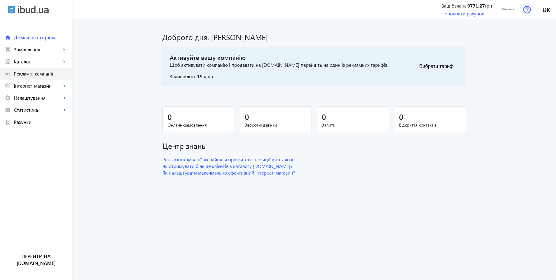
click at [40, 72] on span "Рекламні кампанії" at bounding box center [40, 74] width 53 height 6
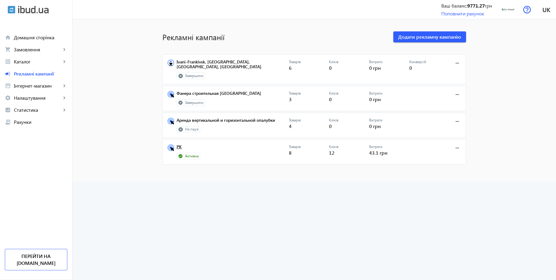
click at [179, 144] on link "РК" at bounding box center [233, 148] width 112 height 8
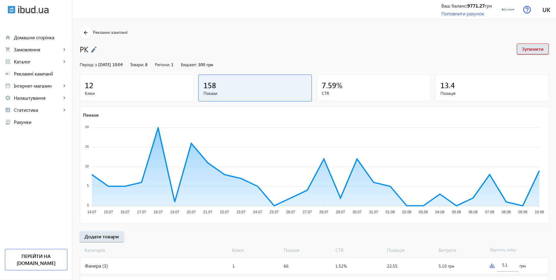
click at [93, 48] on img at bounding box center [94, 49] width 6 height 7
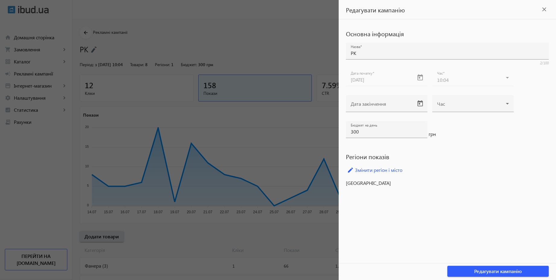
click at [289, 51] on div at bounding box center [278, 140] width 556 height 280
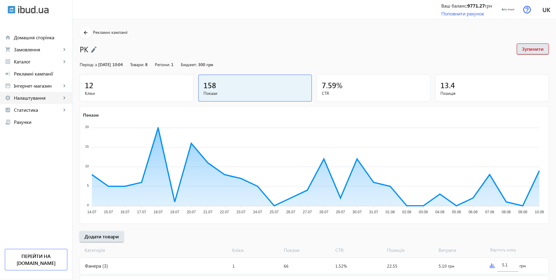
click at [35, 97] on span "Налаштування" at bounding box center [37, 98] width 47 height 6
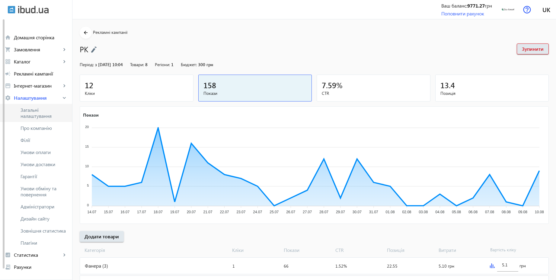
click at [33, 108] on span "Загальні налаштування" at bounding box center [44, 113] width 47 height 12
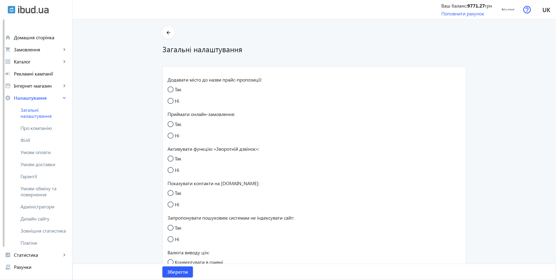
radio input "true"
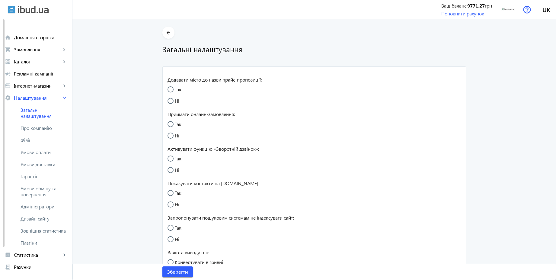
radio input "true"
click at [174, 158] on input "Так" at bounding box center [174, 161] width 12 height 12
radio input "true"
click at [182, 270] on span "Зберегти" at bounding box center [177, 271] width 21 height 7
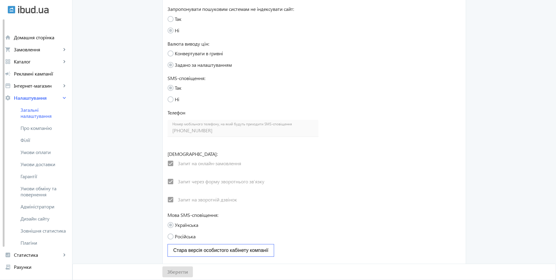
scroll to position [213, 0]
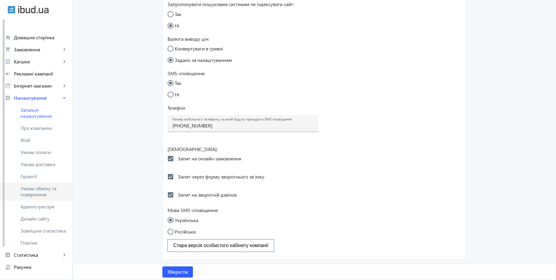
click at [47, 191] on span "Умови обміну та повернення" at bounding box center [44, 191] width 47 height 12
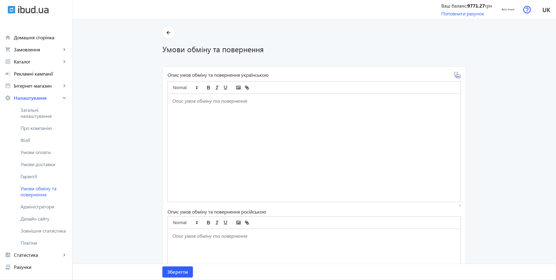
click at [204, 110] on div at bounding box center [314, 148] width 293 height 108
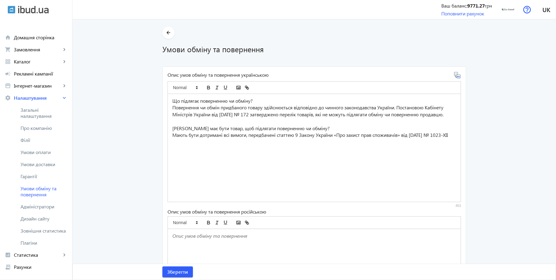
click at [457, 78] on icon at bounding box center [457, 75] width 7 height 7
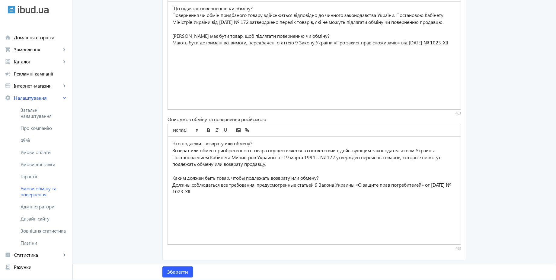
scroll to position [93, 0]
click at [181, 271] on span "Зберегти" at bounding box center [177, 271] width 21 height 7
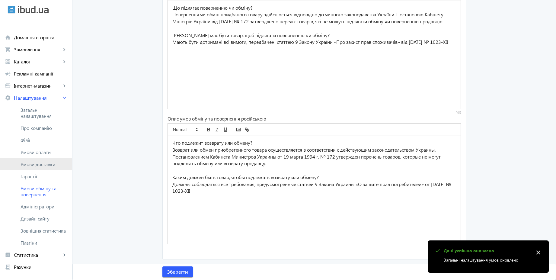
click at [46, 163] on span "Умови доставки" at bounding box center [44, 164] width 47 height 6
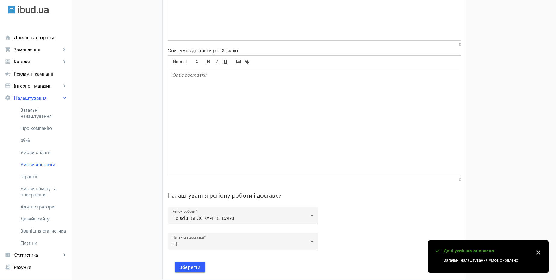
scroll to position [375, 0]
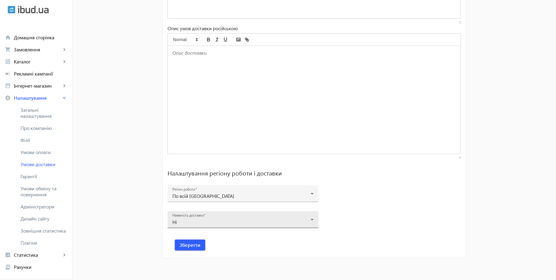
click at [185, 222] on div "Ні" at bounding box center [241, 221] width 138 height 5
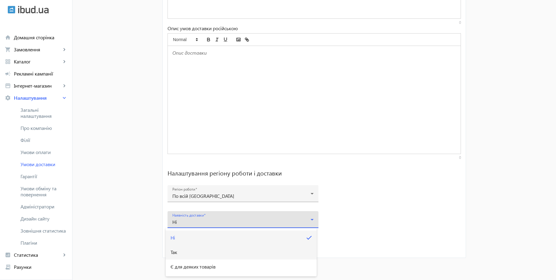
click at [178, 254] on mat-option "Так" at bounding box center [241, 252] width 151 height 14
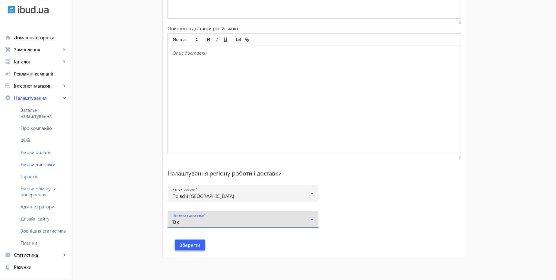
click at [196, 246] on span "Зберегти" at bounding box center [190, 244] width 21 height 7
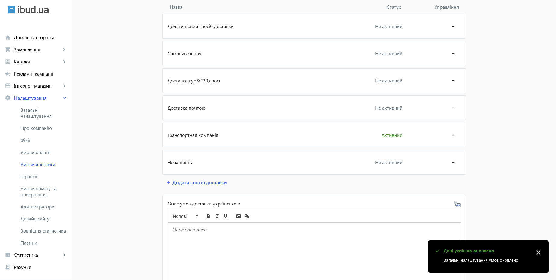
scroll to position [49, 0]
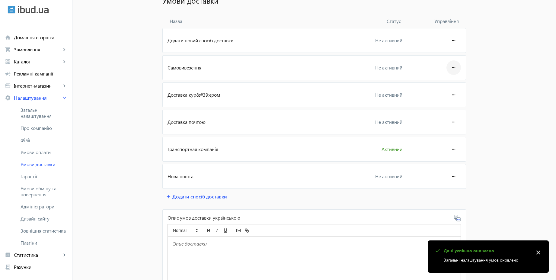
click at [450, 68] on mat-icon "more_horiz" at bounding box center [453, 67] width 7 height 14
click at [438, 87] on span "Редагувати" at bounding box center [442, 84] width 24 height 5
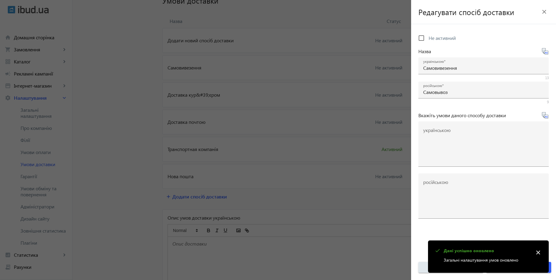
click at [433, 40] on span "Не активний" at bounding box center [442, 38] width 27 height 6
click at [427, 40] on input "Не активний" at bounding box center [421, 38] width 12 height 12
checkbox input "true"
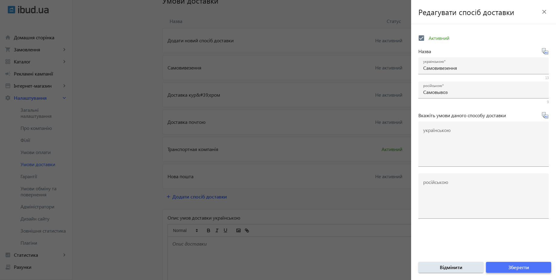
click at [505, 267] on span "submit" at bounding box center [518, 267] width 65 height 14
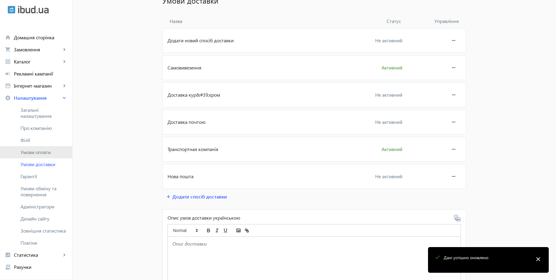
click at [42, 153] on span "Умови оплати" at bounding box center [44, 152] width 47 height 6
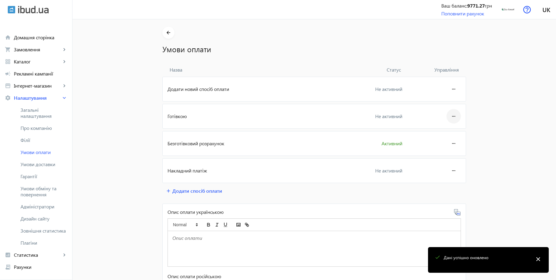
click at [452, 118] on mat-icon "more_horiz" at bounding box center [453, 116] width 7 height 14
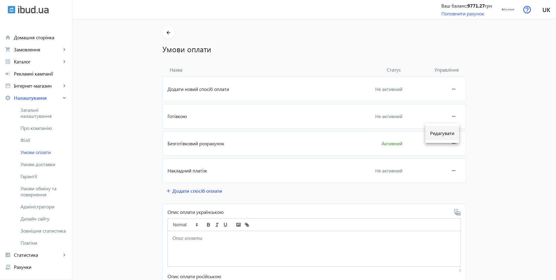
click at [446, 131] on span "Редагувати" at bounding box center [442, 133] width 24 height 5
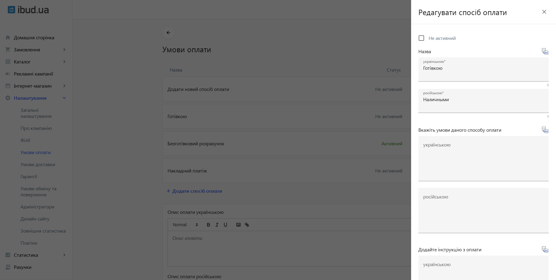
click at [454, 39] on span "Не активний" at bounding box center [442, 38] width 27 height 6
click at [427, 39] on input "Не активний" at bounding box center [421, 38] width 12 height 12
checkbox input "true"
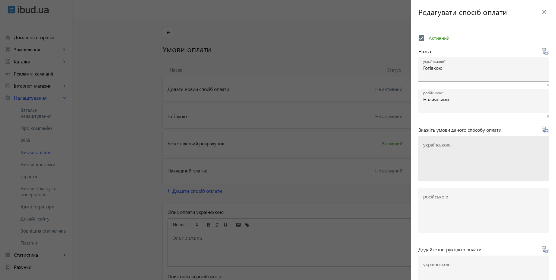
click at [451, 148] on textarea "українською" at bounding box center [483, 161] width 121 height 36
paste textarea "Оплачуйте замовлення готівкою при отриманні товару в нашому офісі чи у кур'єра"
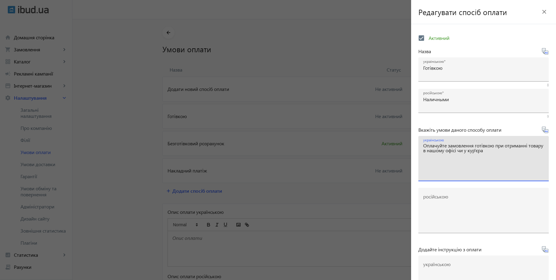
type textarea "Оплачуйте замовлення готівкою при отриманні товару в нашому офісі чи у кур'єра"
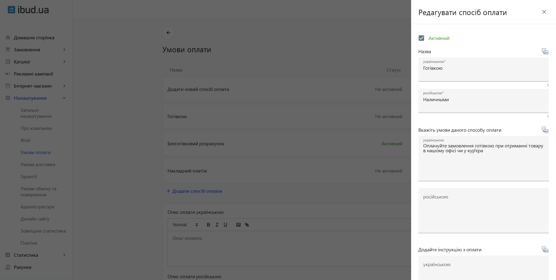
click at [547, 131] on icon at bounding box center [547, 131] width 1 height 2
type textarea "Оплачивайте заказ наличными при получении товара в нашем офисе или у курьера"
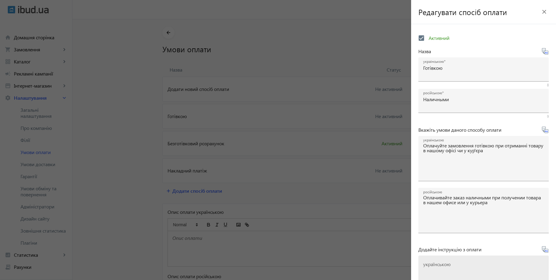
click at [450, 265] on mat-label "українською" at bounding box center [436, 264] width 27 height 6
click at [450, 265] on textarea "українською" at bounding box center [483, 281] width 121 height 36
paste textarea "Оплатіть замовлення готівкою при отриманні товару"
type textarea "Оплатіть замовлення готівкою при отриманні товару"
click at [545, 250] on icon at bounding box center [545, 251] width 1 height 2
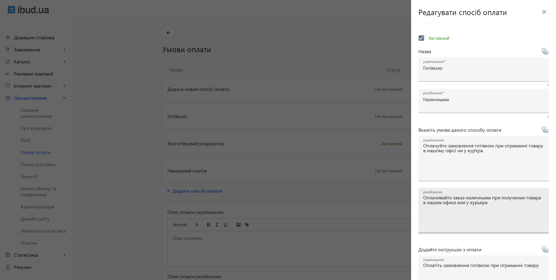
type textarea "Оплатите заказ наличными при получении товара"
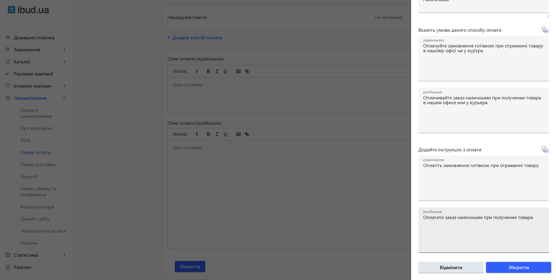
scroll to position [163, 0]
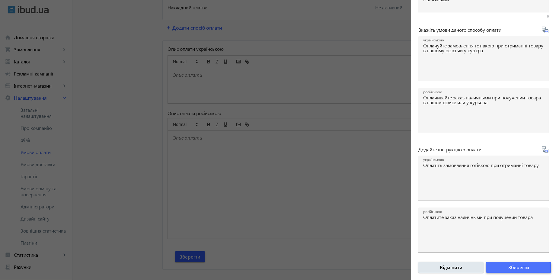
click at [511, 270] on span "Зберегти" at bounding box center [518, 267] width 21 height 7
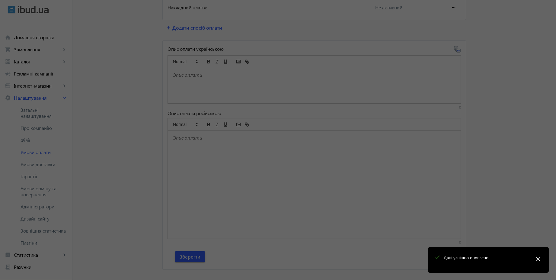
scroll to position [0, 0]
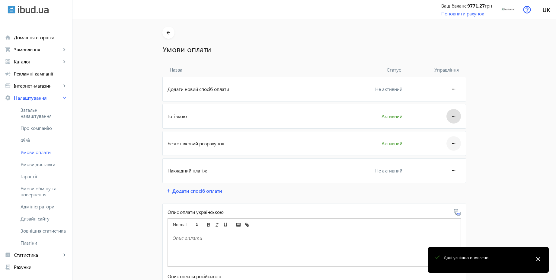
click at [450, 138] on mat-icon "more_horiz" at bounding box center [453, 143] width 7 height 14
click at [439, 160] on span "Редагувати" at bounding box center [442, 160] width 24 height 5
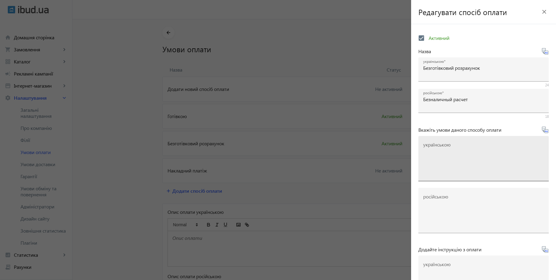
click at [447, 148] on textarea "українською" at bounding box center [483, 161] width 121 height 36
paste textarea "Оплачуйте замовлення переказом із будь-якого банку України чи по реквізитах у с…"
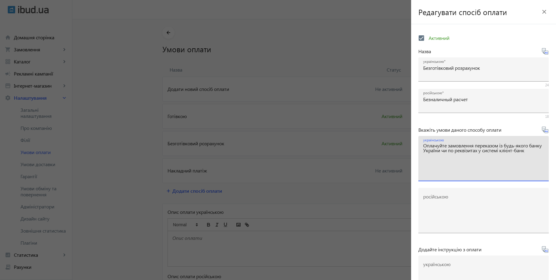
type textarea "Оплачуйте замовлення переказом із будь-якого банку України чи по реквізитах у с…"
click at [544, 133] on icon at bounding box center [544, 129] width 7 height 7
type textarea "Оплачивайте заказ переводом из любого банка или по реквизитам в системе клиент-…"
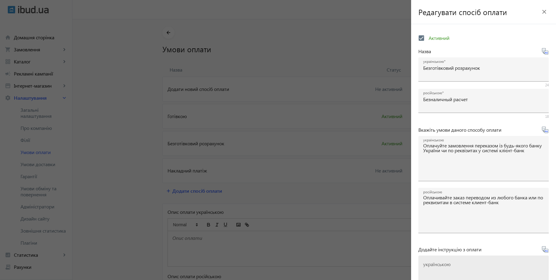
click at [472, 261] on div "українською" at bounding box center [483, 277] width 121 height 45
paste textarea "Оплатіть замовлення згідно реквізитів рахунка-фактури"
type textarea "Оплатіть замовлення згідно реквізитів рахунка-фактури"
click at [542, 252] on icon at bounding box center [545, 249] width 6 height 6
type textarea "Оплатите заказ согласно реквизитам счета-фактуры"
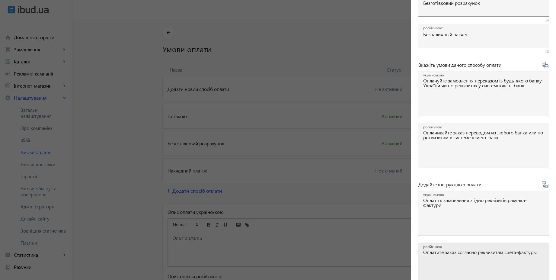
scroll to position [100, 0]
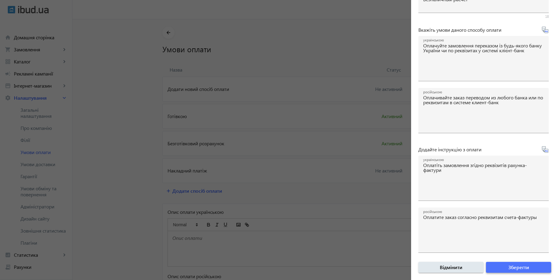
click at [523, 267] on span "Зберегти" at bounding box center [518, 267] width 21 height 7
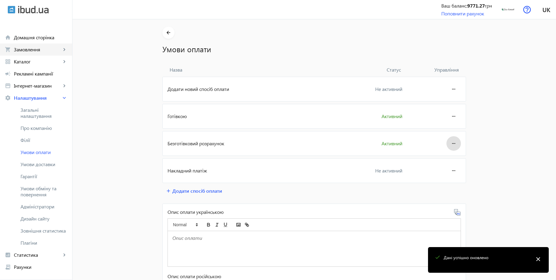
click at [33, 50] on span "Замовлення" at bounding box center [37, 49] width 47 height 6
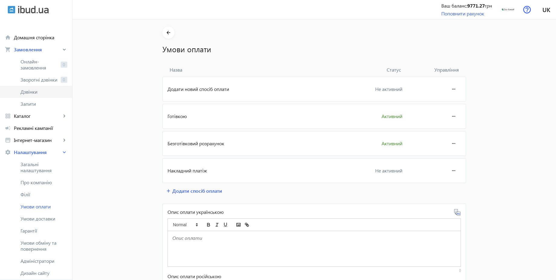
click at [37, 89] on span "Дзвінки" at bounding box center [44, 92] width 47 height 6
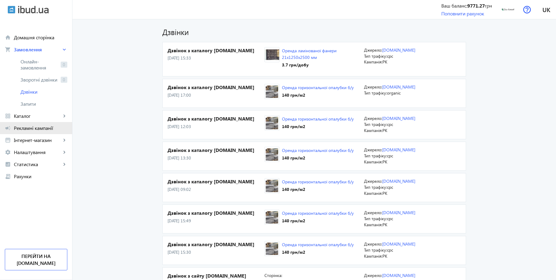
click at [37, 125] on span "Рекламні кампанії" at bounding box center [40, 128] width 53 height 6
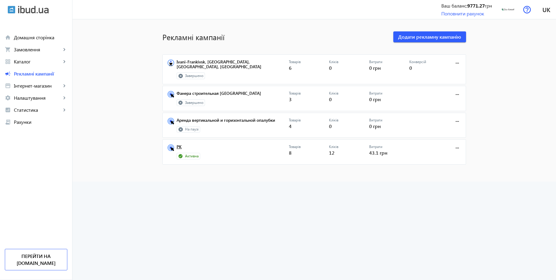
click at [180, 144] on link "РК" at bounding box center [233, 148] width 112 height 8
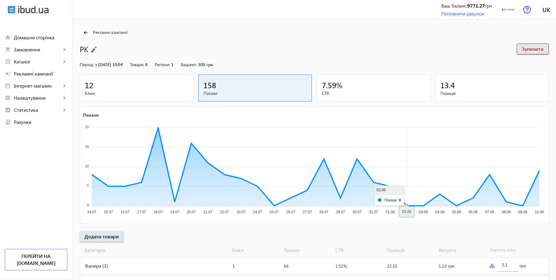
scroll to position [67, 0]
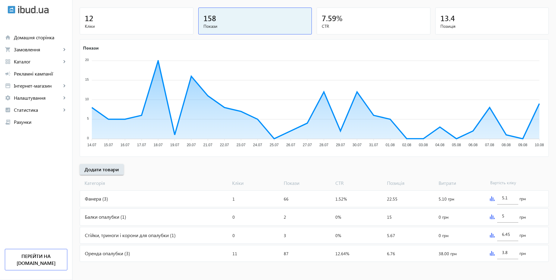
click at [193, 202] on div "Фанера (3)" at bounding box center [155, 198] width 150 height 16
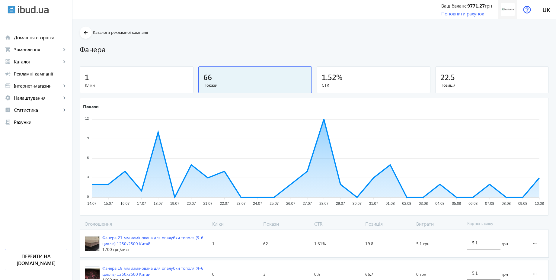
click at [510, 10] on img at bounding box center [508, 10] width 14 height 14
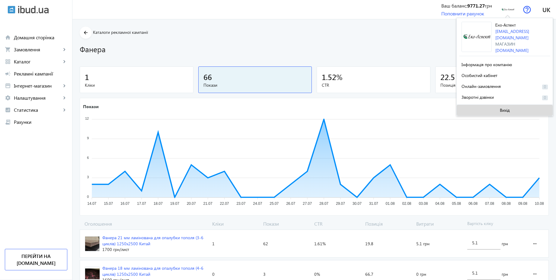
click at [505, 108] on span "Вихід" at bounding box center [505, 110] width 10 height 5
